Goal: Information Seeking & Learning: Learn about a topic

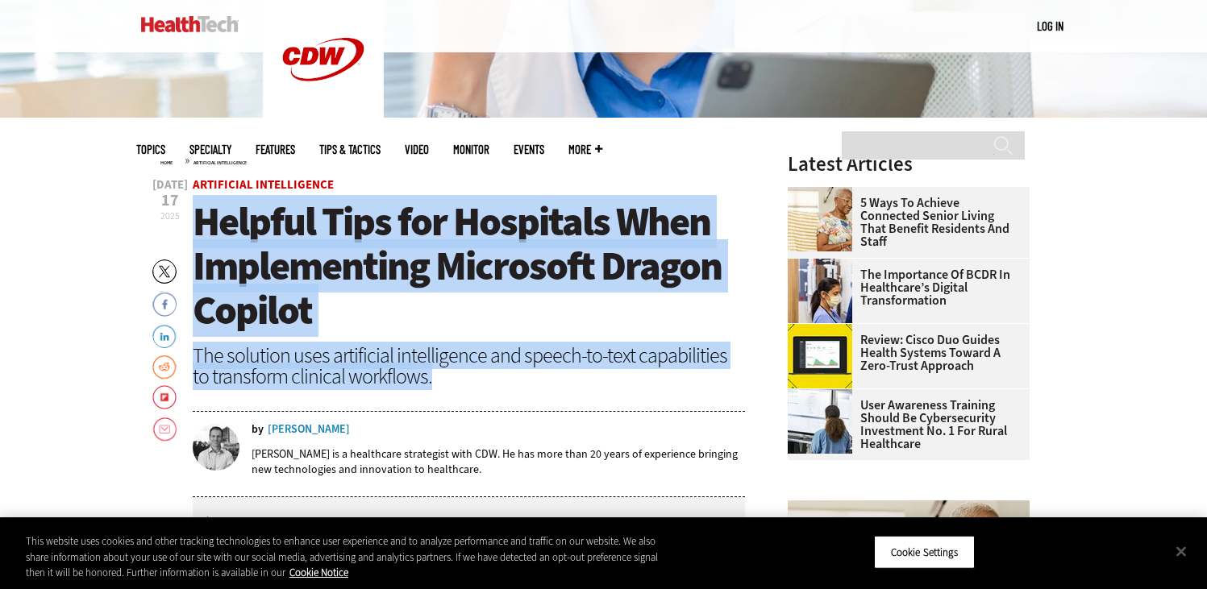
drag, startPoint x: 444, startPoint y: 385, endPoint x: 194, endPoint y: 237, distance: 290.7
click at [194, 237] on header "[DATE] Twitter Facebook LinkedIn Reddit Flipboard Email Artificial Intelligence…" at bounding box center [469, 338] width 553 height 319
copy header "Helpful Tips for Hospitals When Implementing Microsoft Dragon Copilot The solut…"
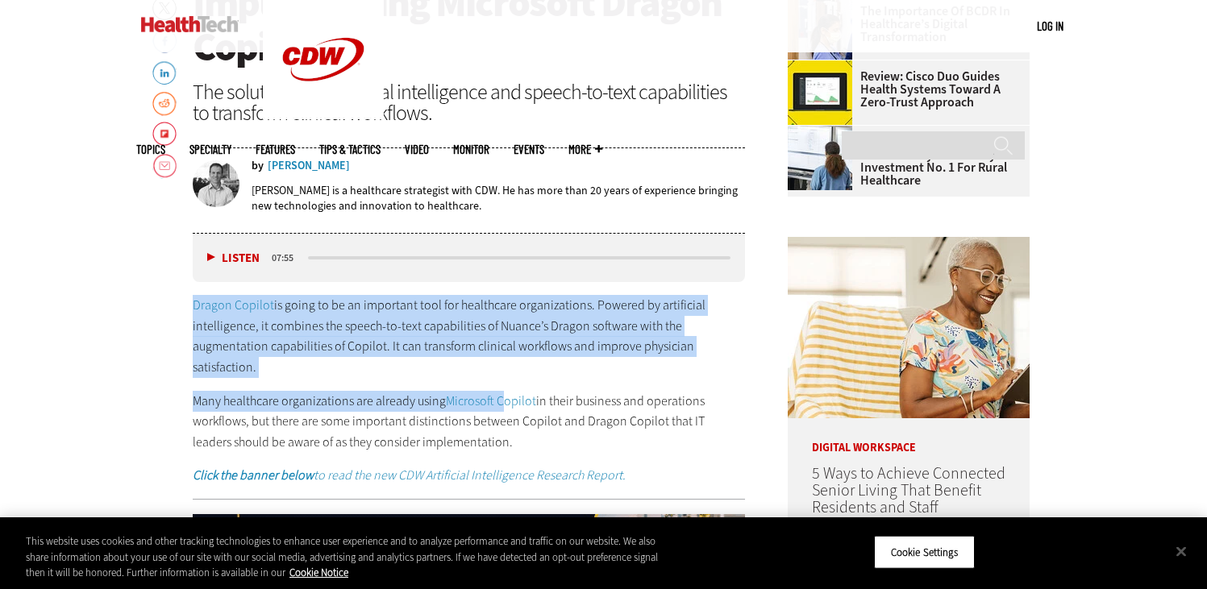
scroll to position [803, 0]
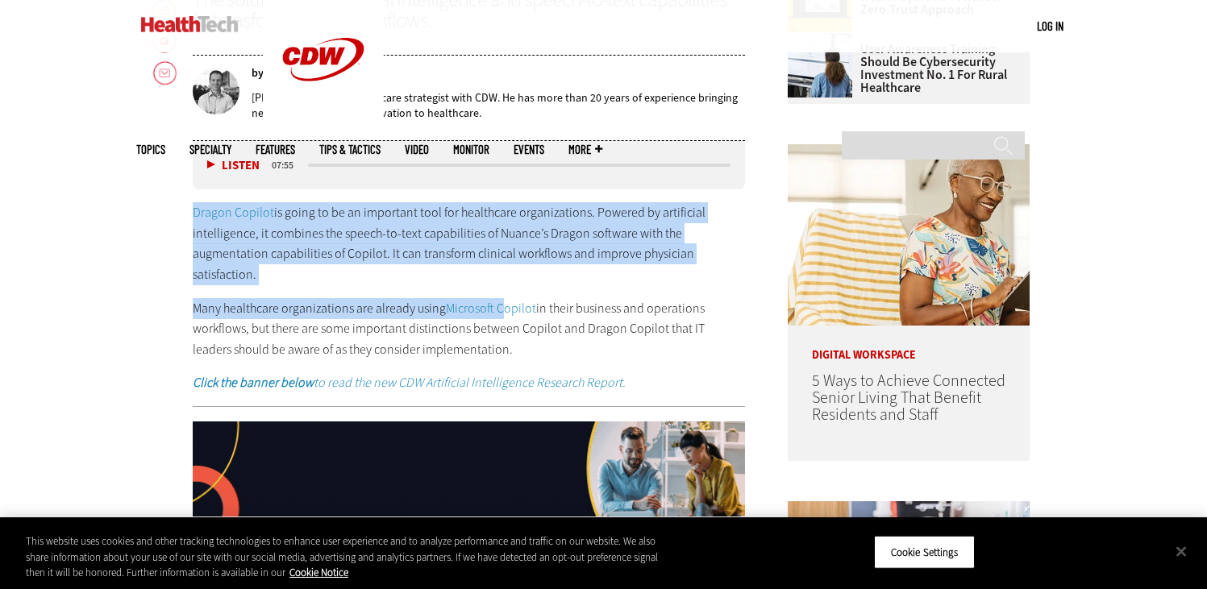
drag, startPoint x: 187, startPoint y: 348, endPoint x: 495, endPoint y: 357, distance: 308.2
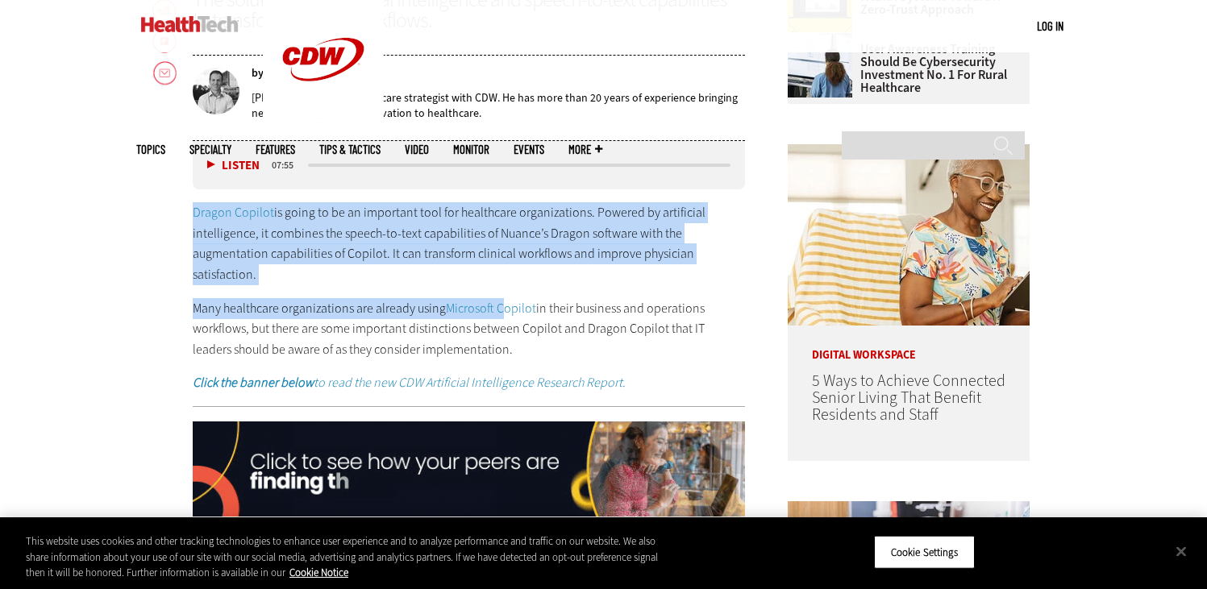
copy div "Dragon Copilot is going to be an important tool for healthcare organizations. P…"
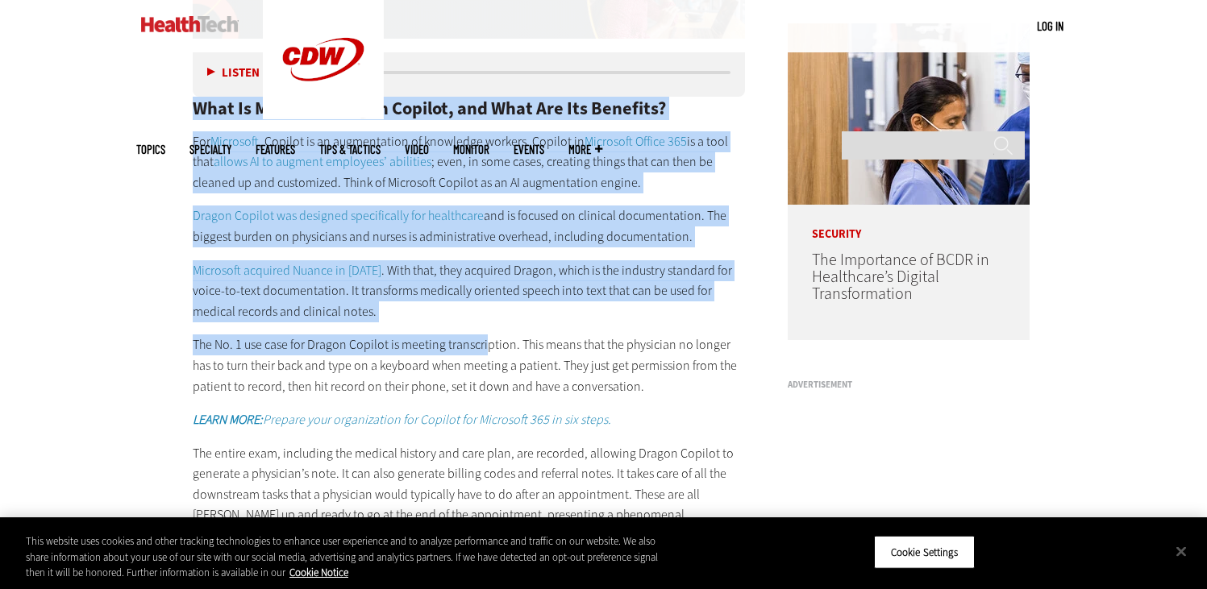
scroll to position [1335, 0]
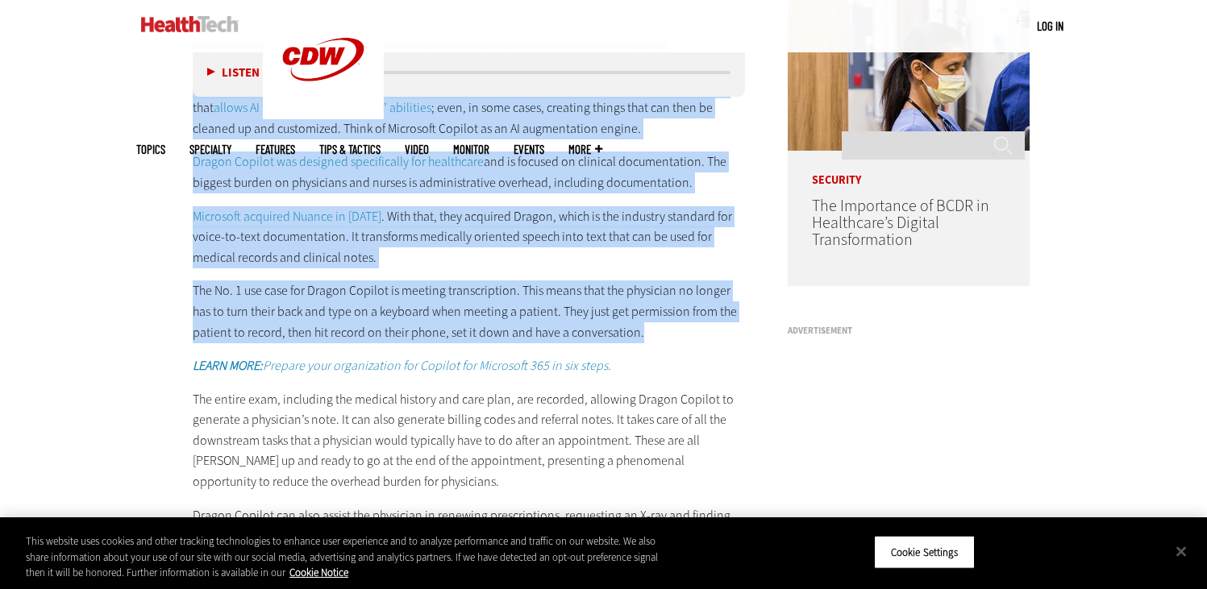
drag, startPoint x: 190, startPoint y: 314, endPoint x: 648, endPoint y: 339, distance: 457.9
copy div "Lore Ip Dolorsita Consec Adipisc, eli Sedd Eiu Tem Incididu? Utl Etdolorem , Al…"
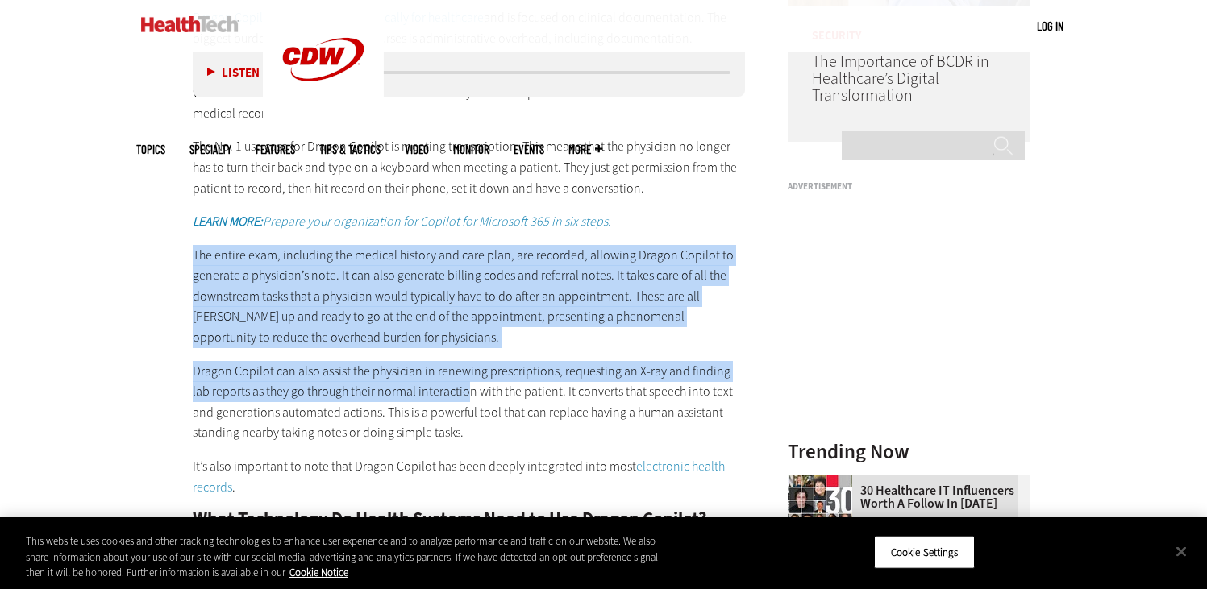
scroll to position [1566, 0]
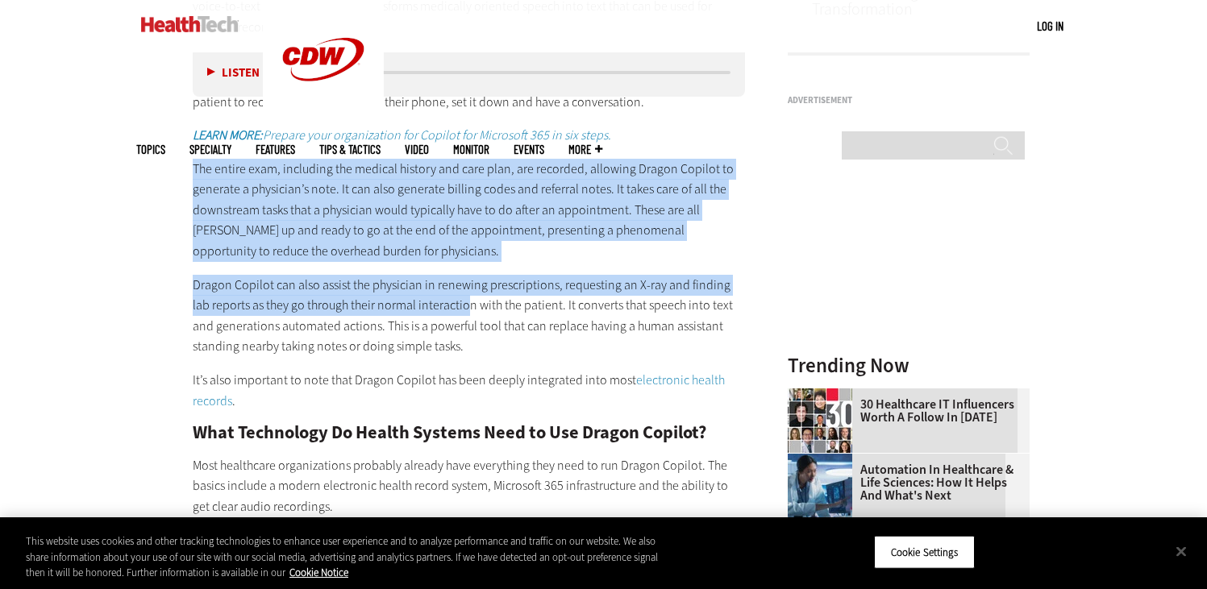
drag, startPoint x: 194, startPoint y: 277, endPoint x: 598, endPoint y: 395, distance: 421.6
click at [598, 395] on div "What Is Microsoft Dragon Copilot, and What Are Its Benefits? For Microsoft , Co…" at bounding box center [469, 535] width 553 height 1506
copy div "The entire exam, including the medical history and care plan, are recorded, all…"
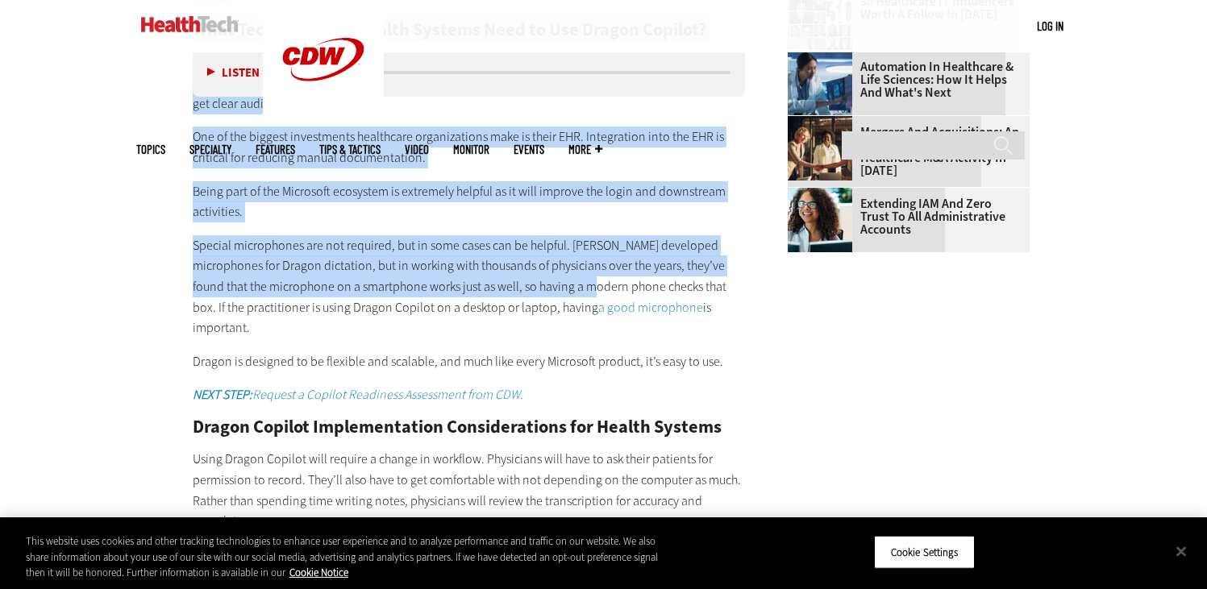
scroll to position [1950, 0]
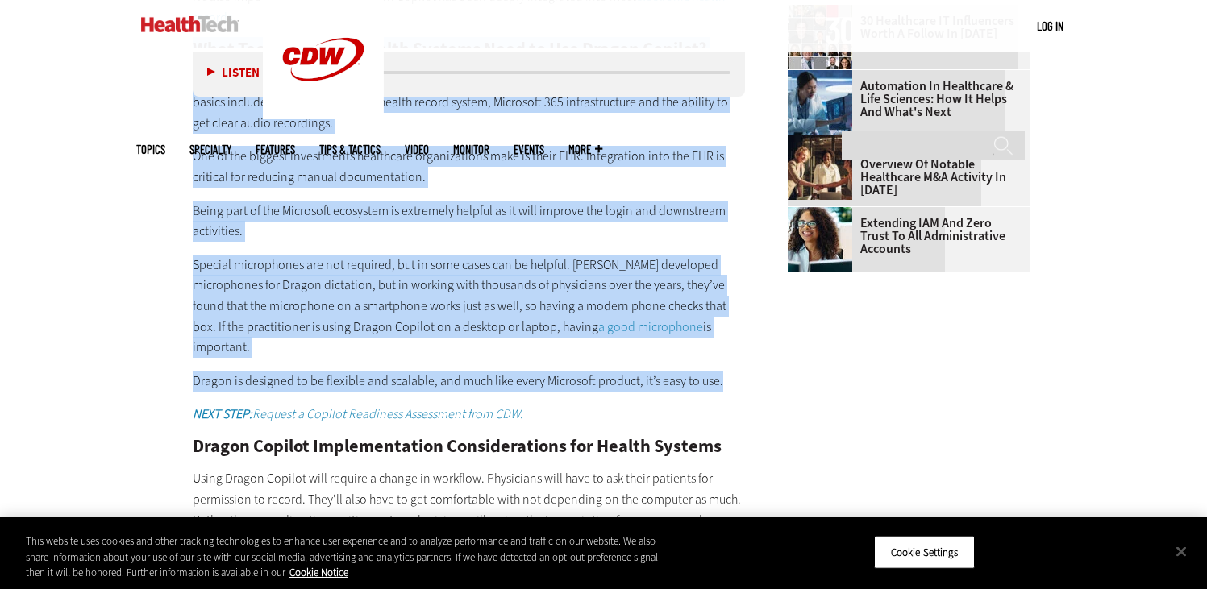
drag, startPoint x: 195, startPoint y: 186, endPoint x: 730, endPoint y: 359, distance: 561.8
click at [730, 359] on div "What Is Microsoft Dragon Copilot, and What Are Its Benefits? For Microsoft , Co…" at bounding box center [469, 151] width 553 height 1506
copy div "Lore Ipsumdolor Si Ametco Adipisc Elit se Doe Tempor Incidid? Utla etdolorema a…"
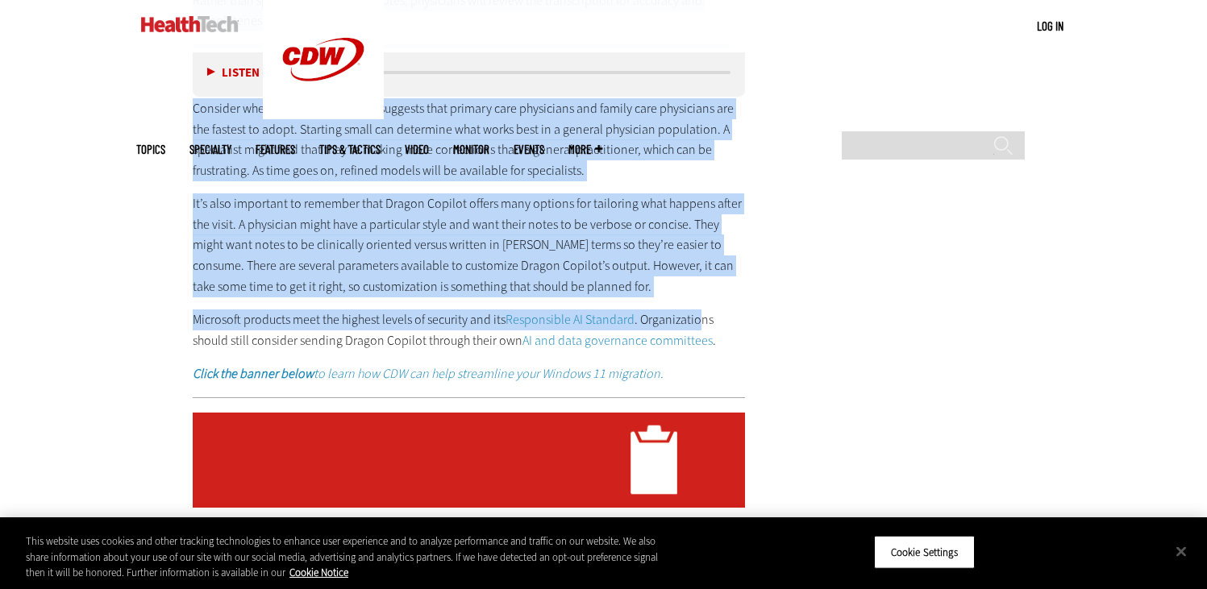
scroll to position [2471, 0]
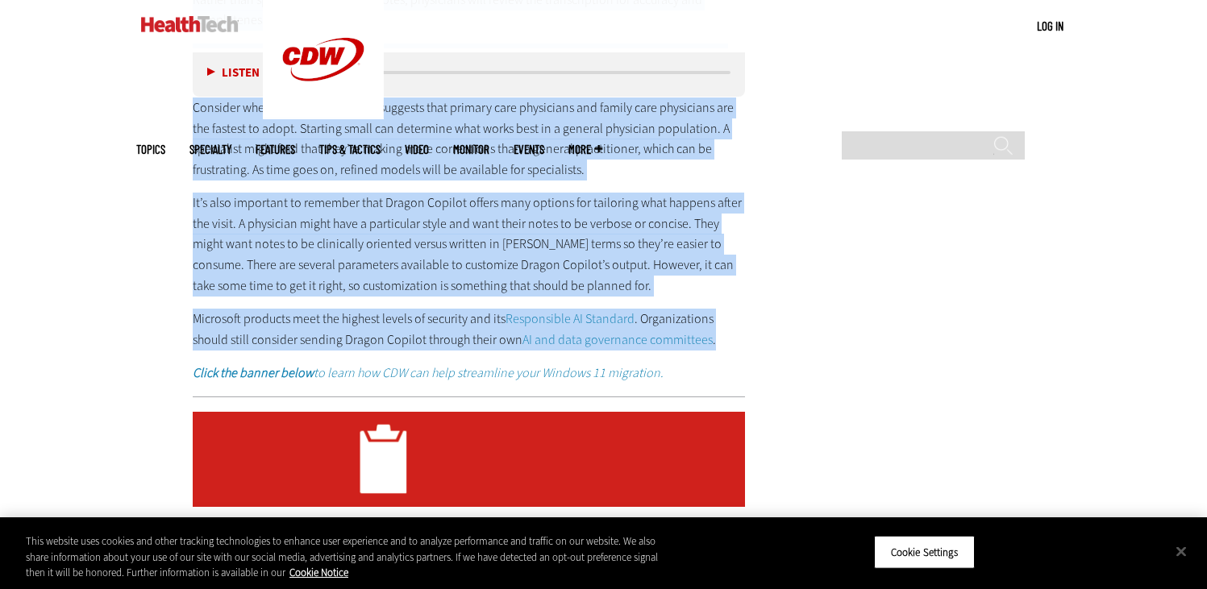
drag, startPoint x: 186, startPoint y: 183, endPoint x: 734, endPoint y: 331, distance: 567.1
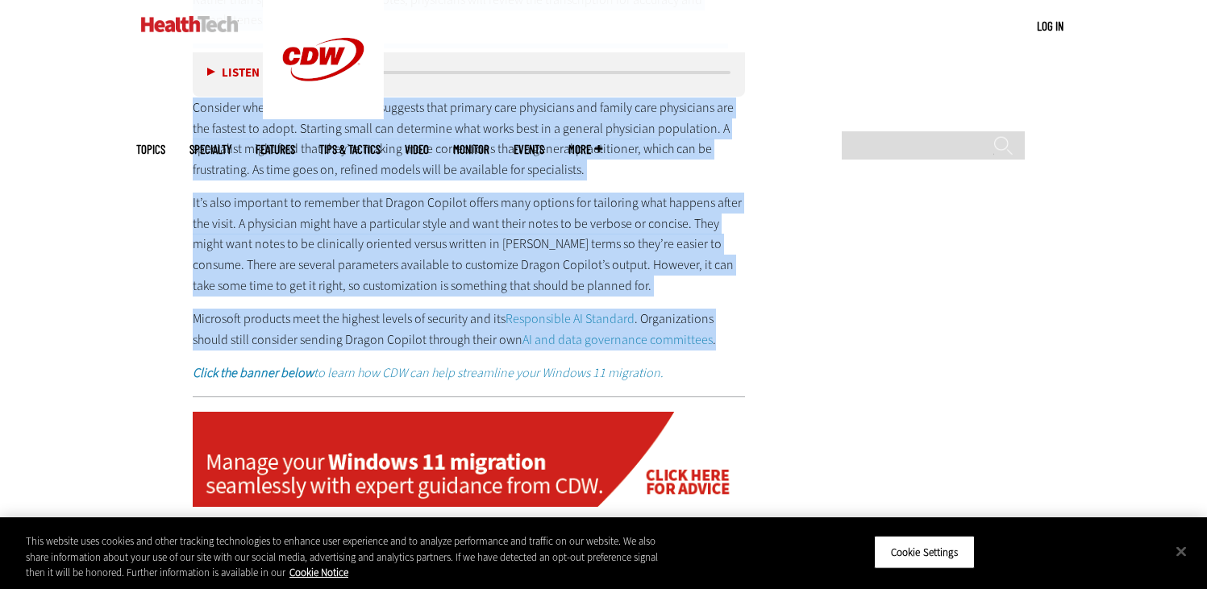
click at [734, 331] on article "[DATE] Twitter Facebook LinkedIn Reddit Flipboard Email Artificial Intelligence…" at bounding box center [452, 14] width 585 height 3718
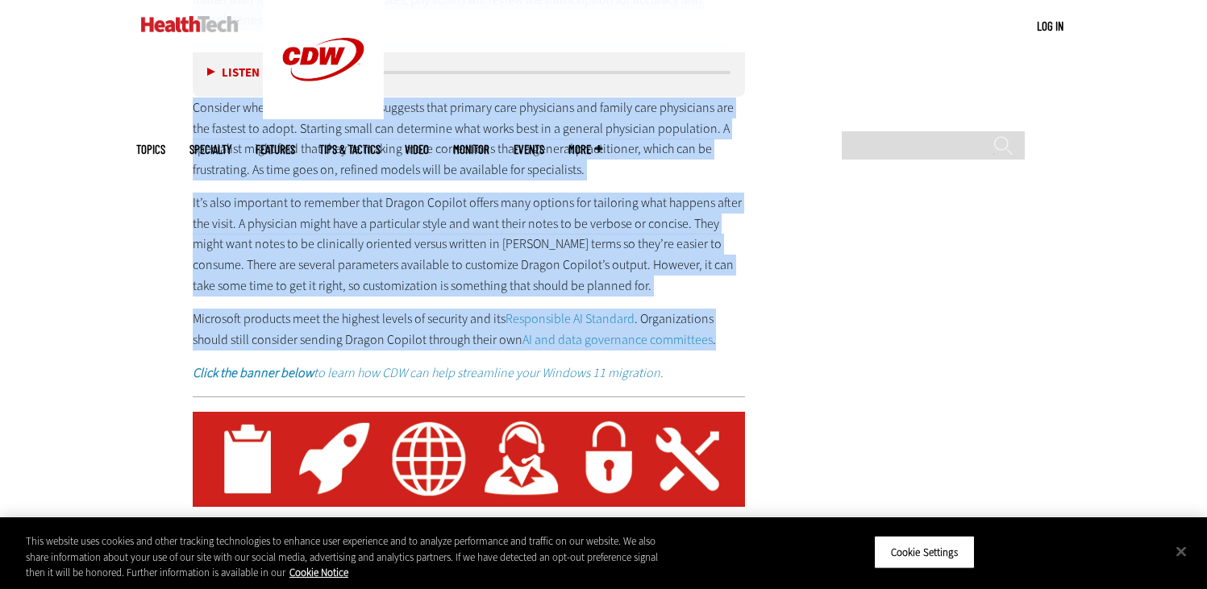
copy div "Loremi Dolorsi Ametconsectetu Adipiscingelit sed Doeius Tempori Utlab Etdolo Ma…"
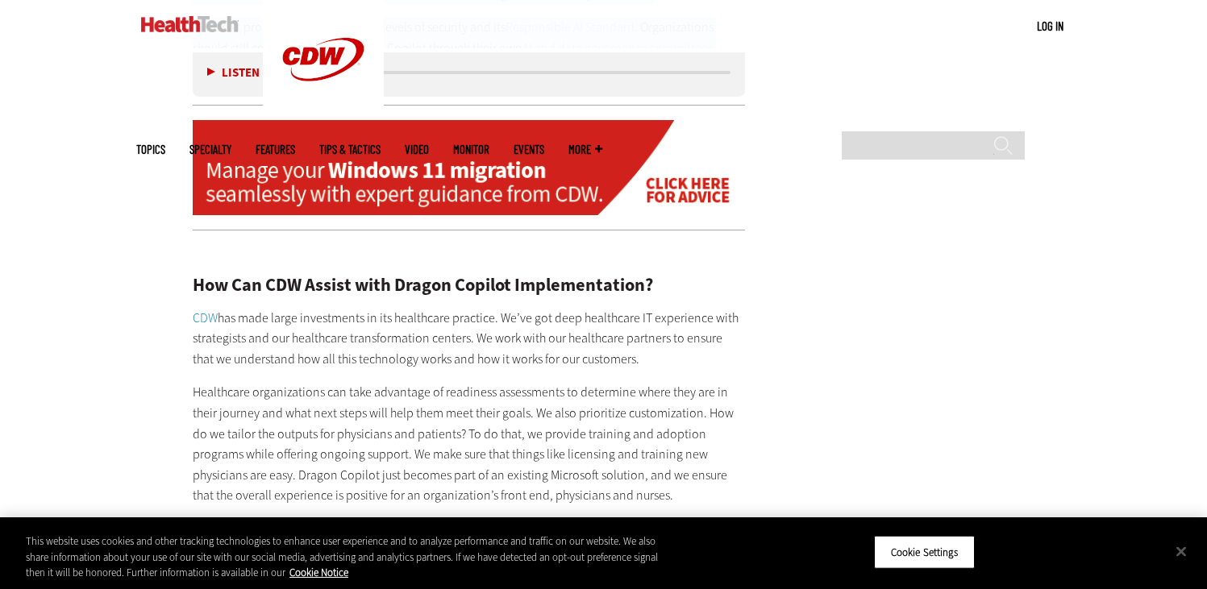
scroll to position [2805, 0]
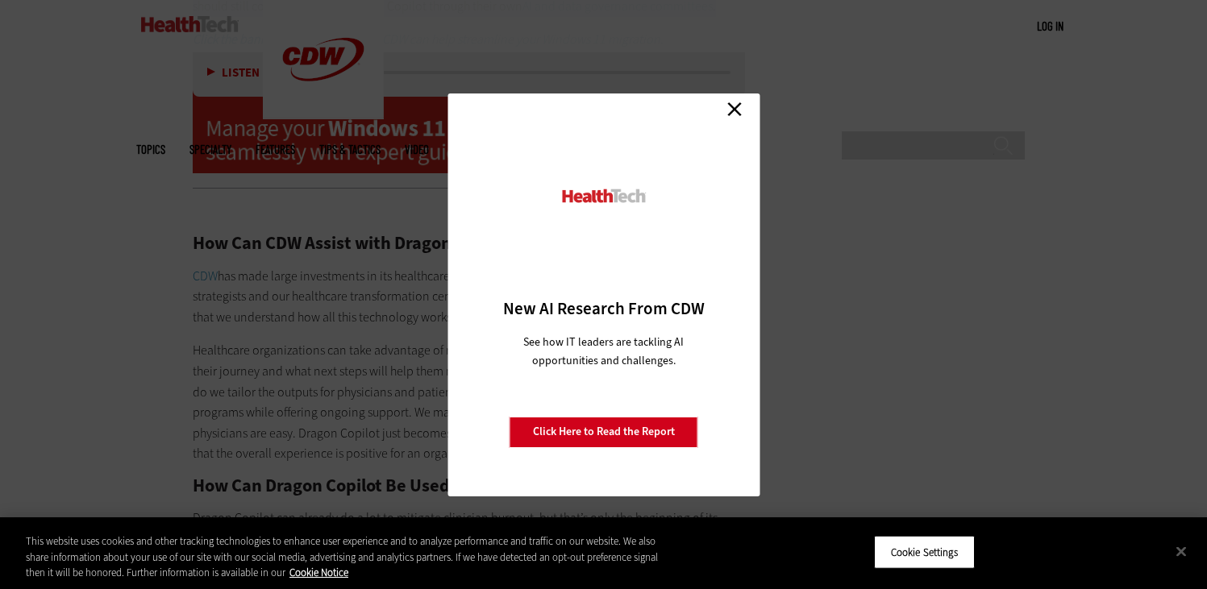
click at [735, 112] on link "Close" at bounding box center [735, 110] width 24 height 24
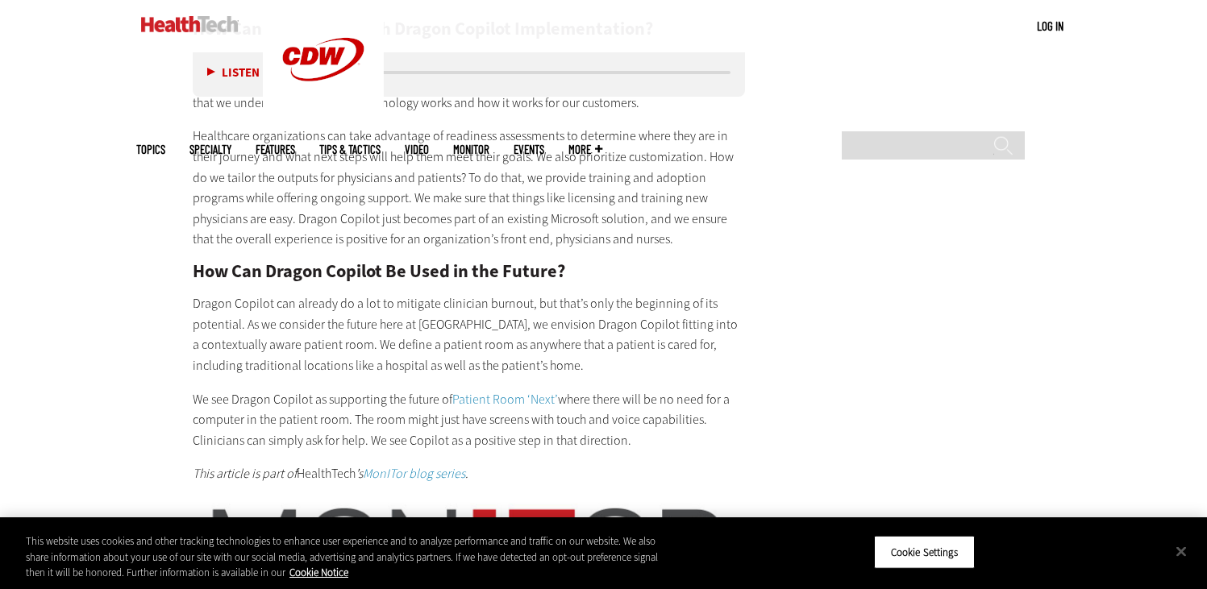
scroll to position [3030, 0]
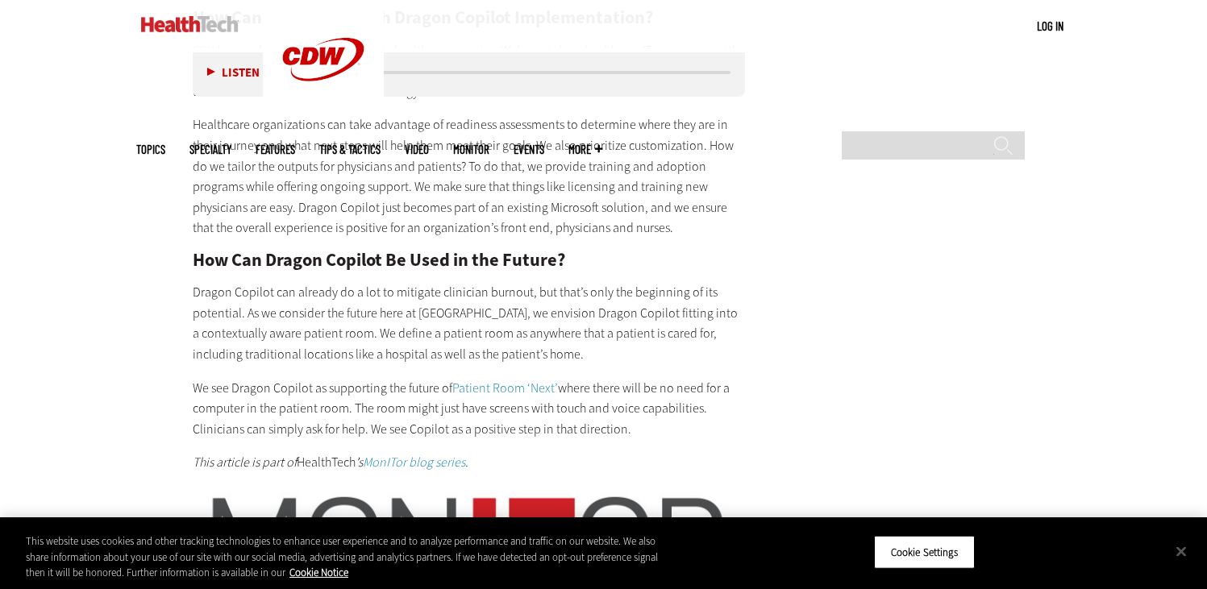
click at [193, 252] on h2 "How Can Dragon Copilot Be Used in the Future?" at bounding box center [469, 261] width 553 height 18
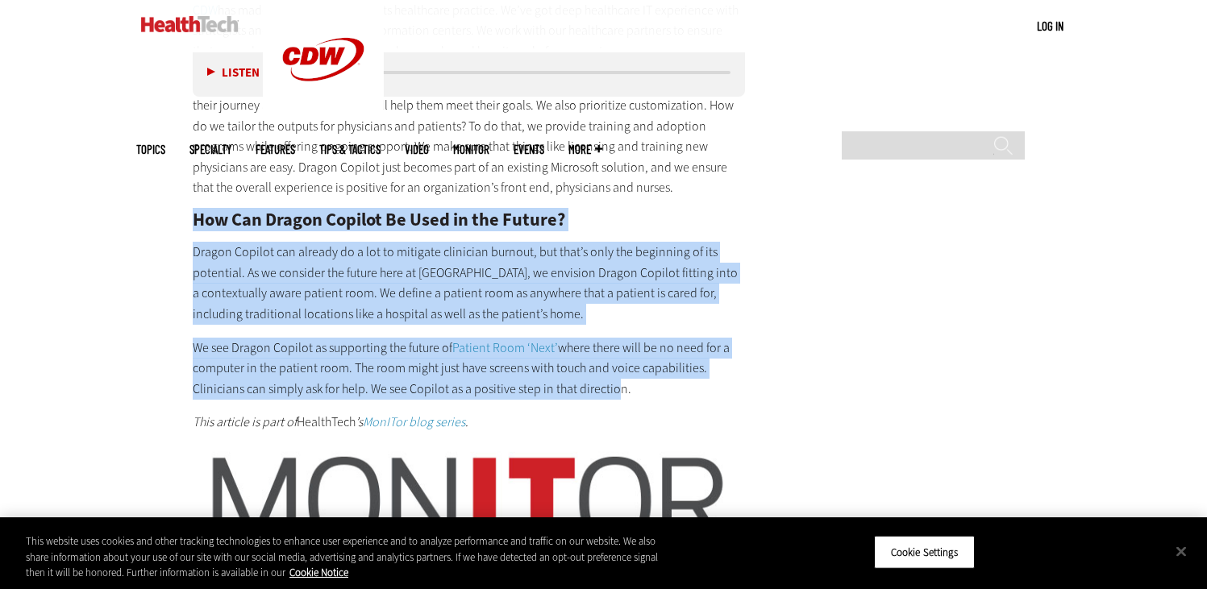
scroll to position [3088, 0]
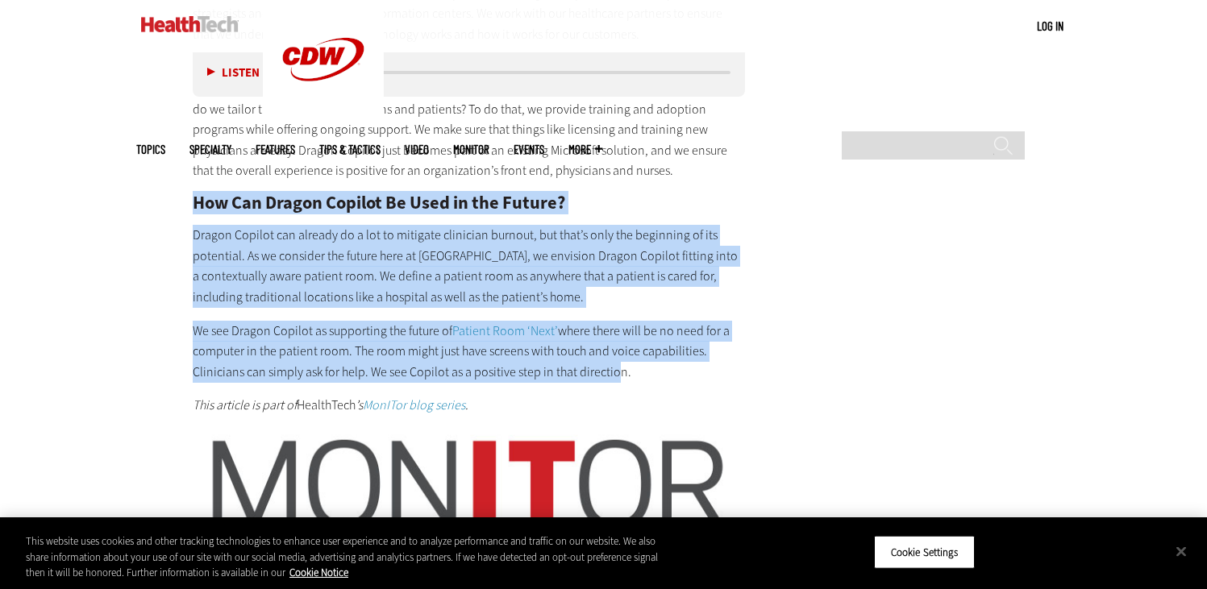
drag, startPoint x: 192, startPoint y: 280, endPoint x: 717, endPoint y: 351, distance: 529.7
click at [717, 351] on div "How Can CDW Assist with Dragon Copilot Implementation? CDW has made large inves…" at bounding box center [469, 168] width 553 height 498
copy div "How Can Dragon Copilot Be Used in the Future? Dragon Copilot can already do a l…"
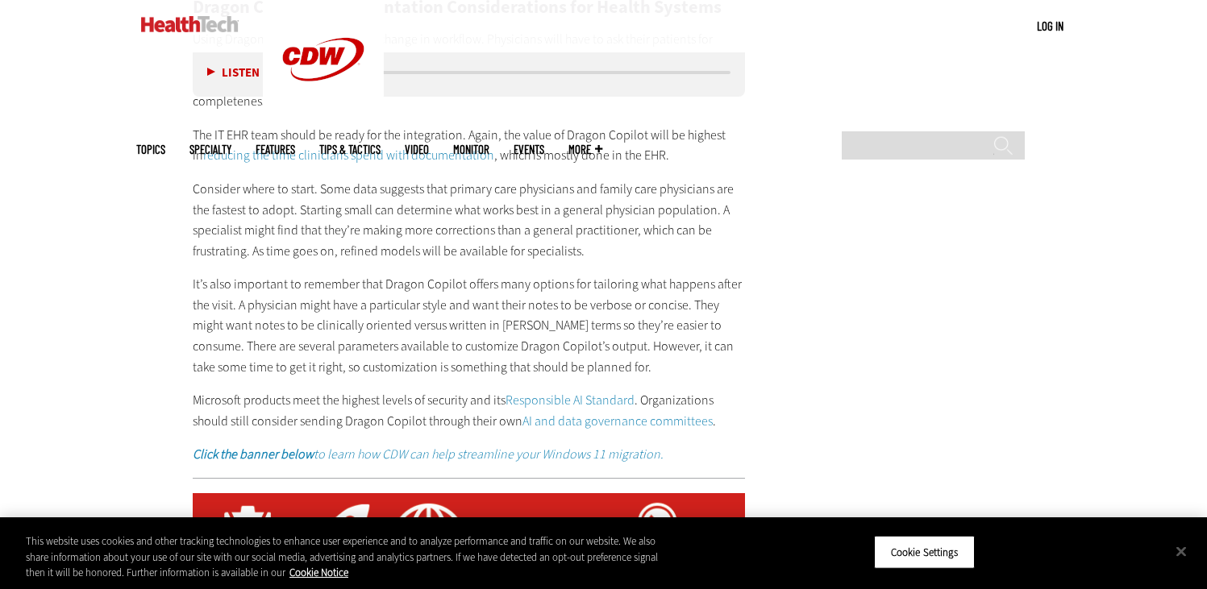
scroll to position [1604, 0]
